Goal: Task Accomplishment & Management: Use online tool/utility

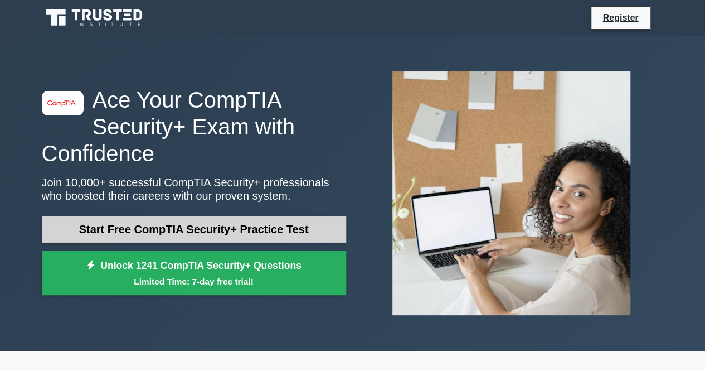
click at [133, 227] on link "Start Free CompTIA Security+ Practice Test" at bounding box center [194, 229] width 304 height 27
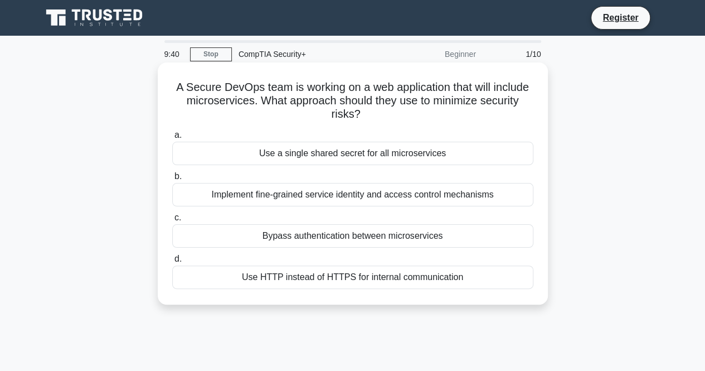
click at [277, 279] on div "Use HTTP instead of HTTPS for internal communication" at bounding box center [352, 276] width 361 height 23
click at [172, 262] on input "d. Use HTTP instead of HTTPS for internal communication" at bounding box center [172, 258] width 0 height 7
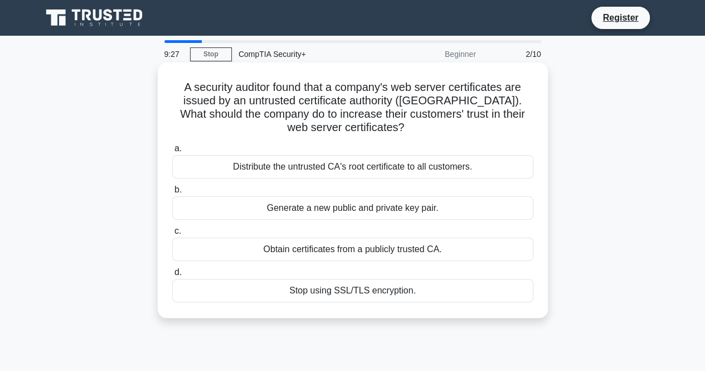
click at [408, 210] on div "Generate a new public and private key pair." at bounding box center [352, 207] width 361 height 23
click at [172, 193] on input "b. Generate a new public and private key pair." at bounding box center [172, 189] width 0 height 7
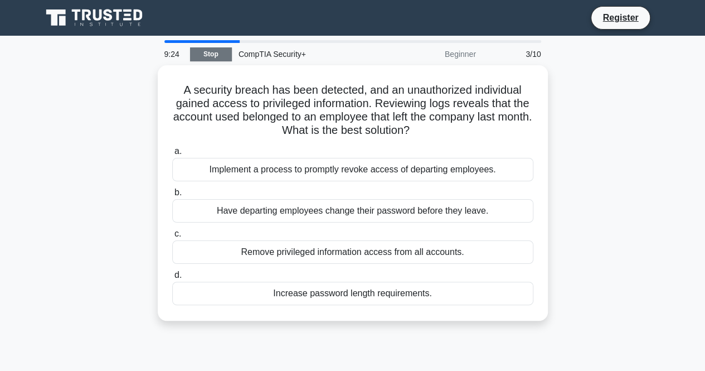
click at [204, 52] on link "Stop" at bounding box center [211, 54] width 42 height 14
